Goal: Navigation & Orientation: Understand site structure

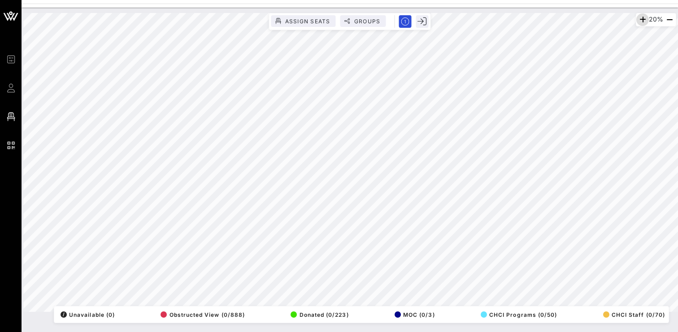
click at [637, 20] on icon "button" at bounding box center [642, 19] width 11 height 11
click at [640, 22] on icon "button" at bounding box center [642, 19] width 11 height 11
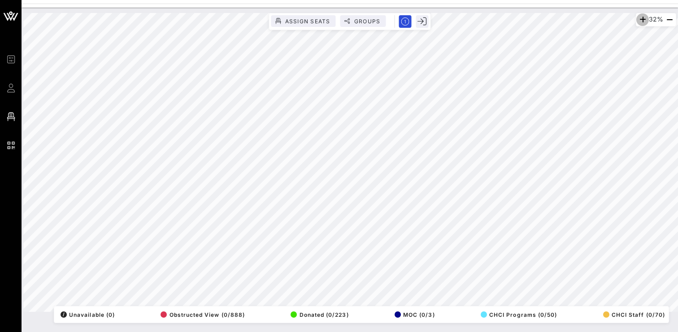
click at [640, 22] on icon "button" at bounding box center [642, 19] width 11 height 11
click at [638, 21] on icon "button" at bounding box center [642, 19] width 11 height 11
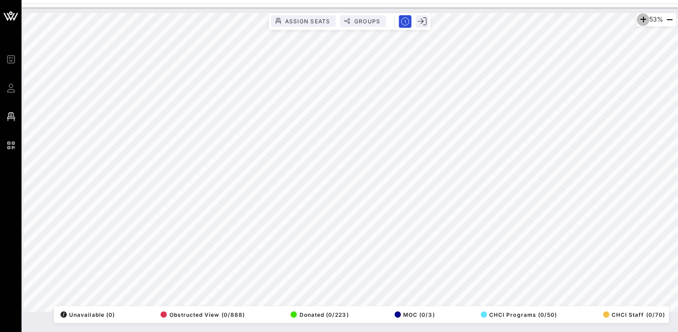
click at [638, 21] on icon "button" at bounding box center [642, 19] width 11 height 11
click at [592, 0] on html "Event Builder Guests Floor Plan QR Scanner CHCI 48th Annual Awards Gala 77% Ass…" at bounding box center [339, 166] width 678 height 332
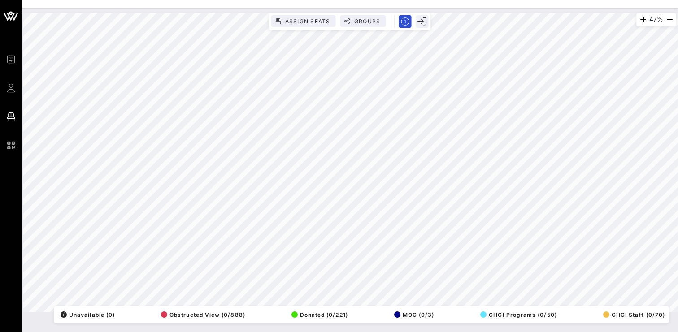
click at [233, 332] on html "Event Builder Guests Floor Plan QR Scanner CHCI 48th Annual Awards Gala 47% Ass…" at bounding box center [339, 166] width 678 height 332
